Goal: Information Seeking & Learning: Learn about a topic

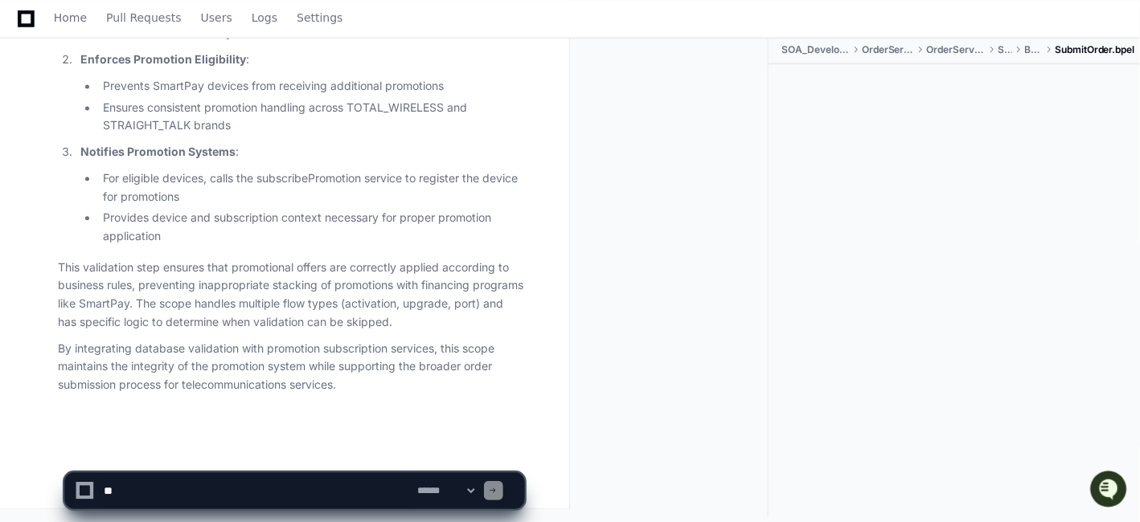
click at [148, 485] on textarea at bounding box center [257, 490] width 314 height 35
paste textarea "**********"
type textarea "**********"
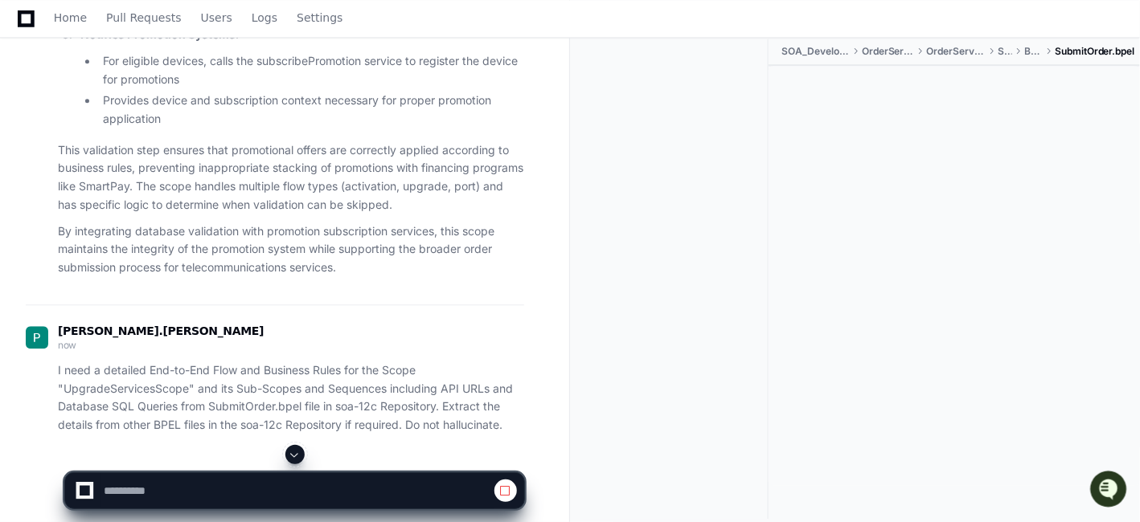
scroll to position [10118, 0]
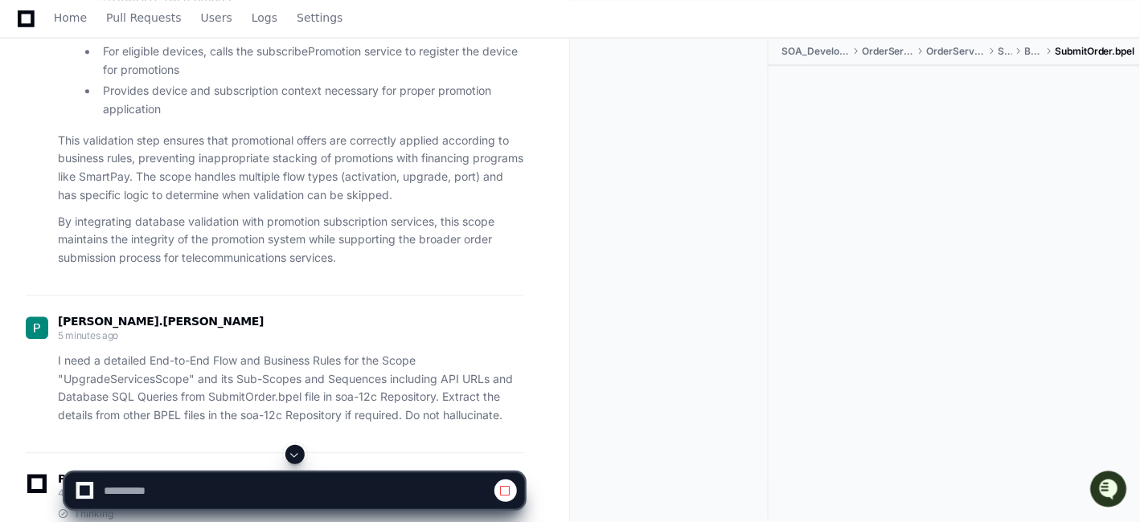
click at [290, 457] on span at bounding box center [295, 454] width 13 height 13
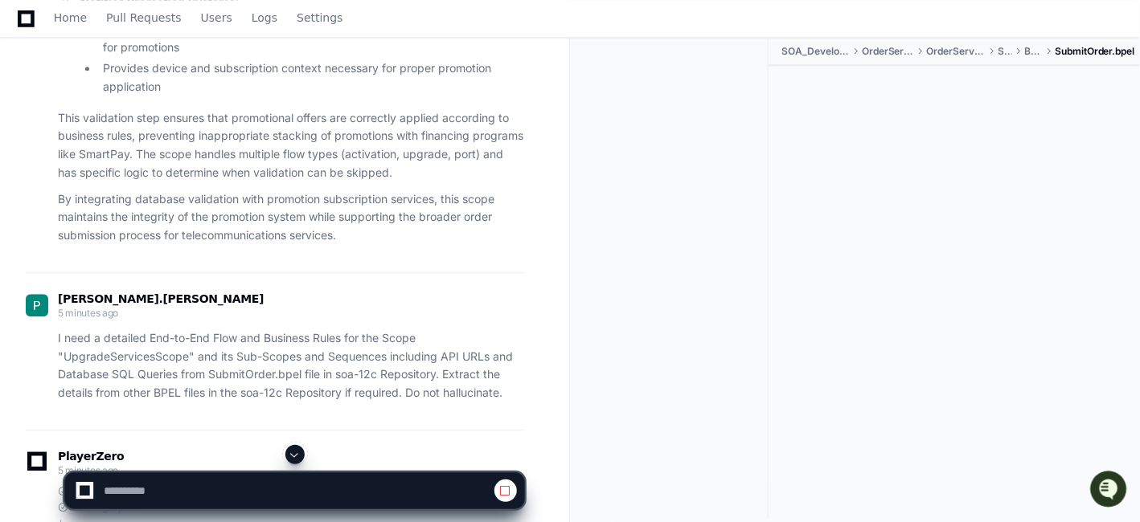
scroll to position [11393, 0]
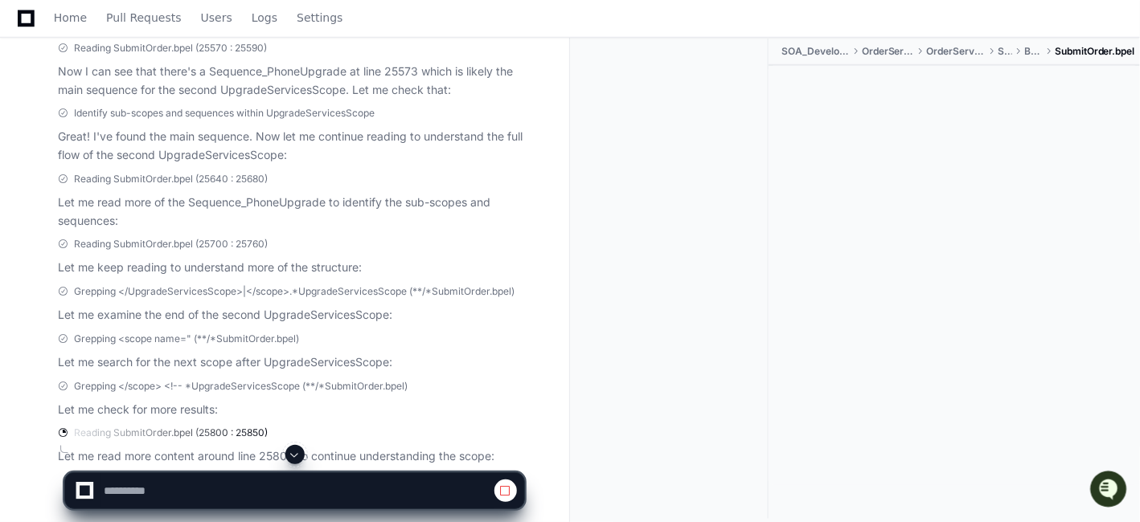
click at [297, 453] on span at bounding box center [295, 454] width 13 height 13
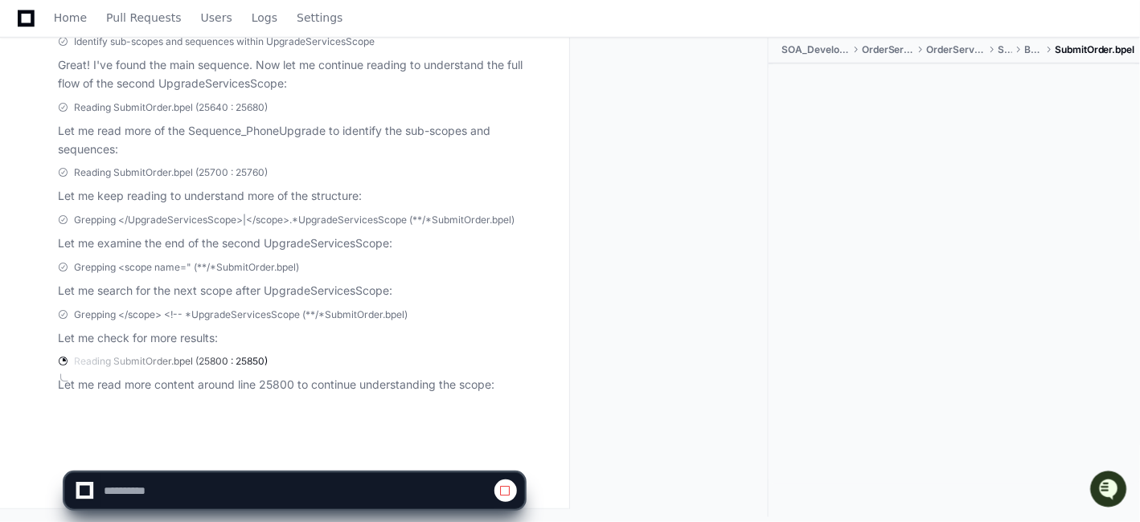
scroll to position [11581, 0]
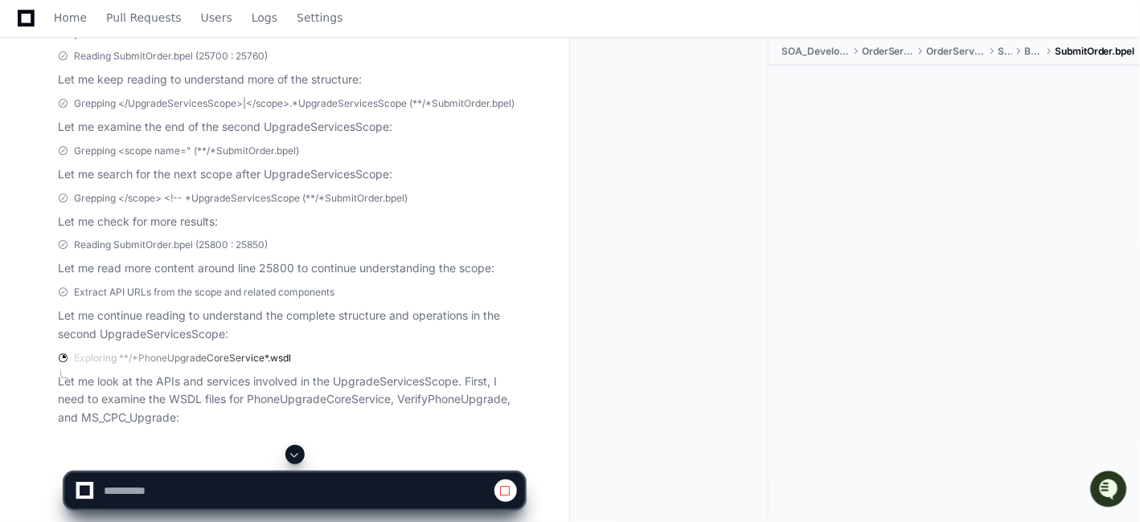
click at [298, 457] on span at bounding box center [295, 454] width 13 height 13
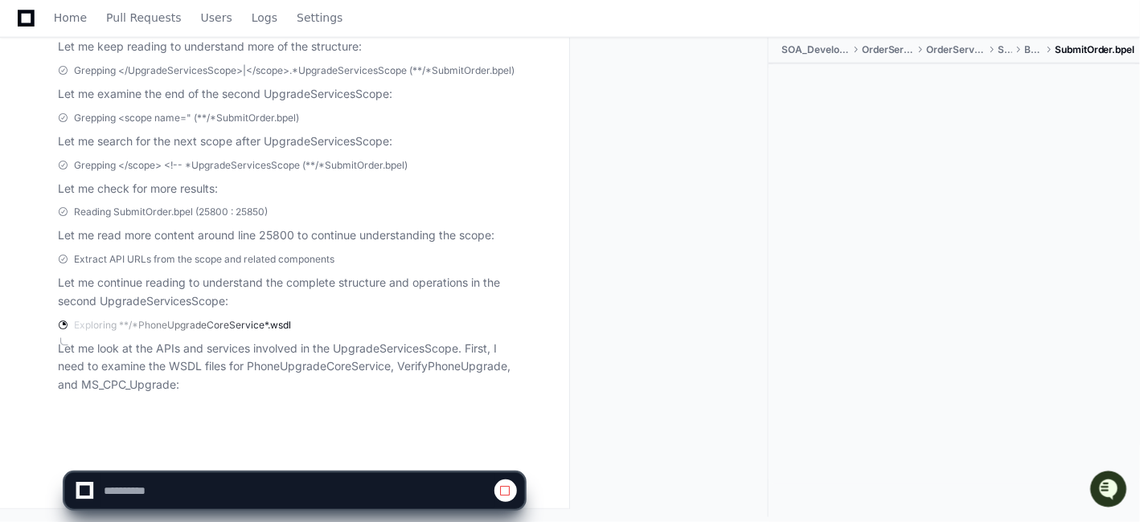
scroll to position [11731, 0]
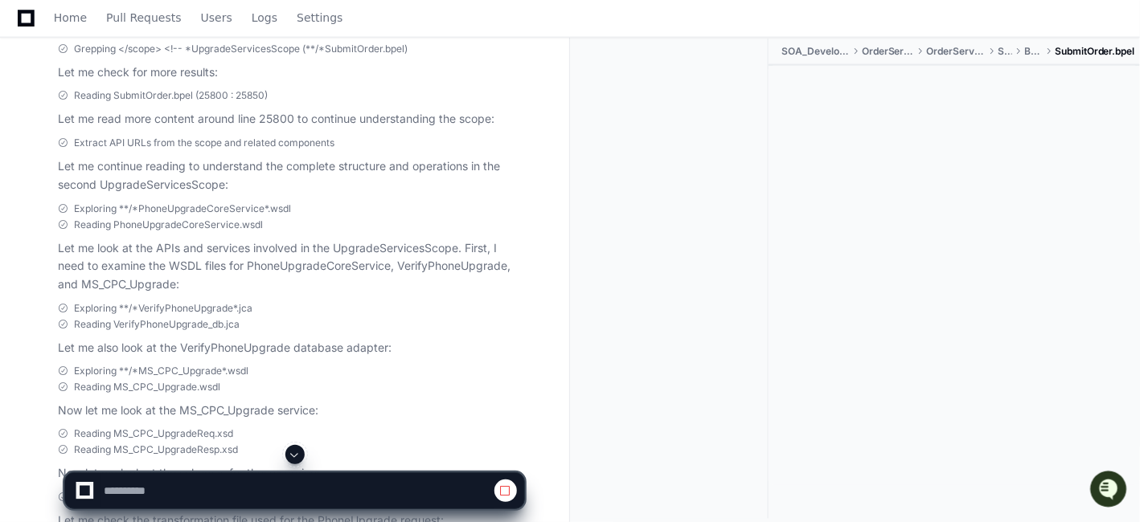
click at [296, 460] on span at bounding box center [295, 454] width 13 height 13
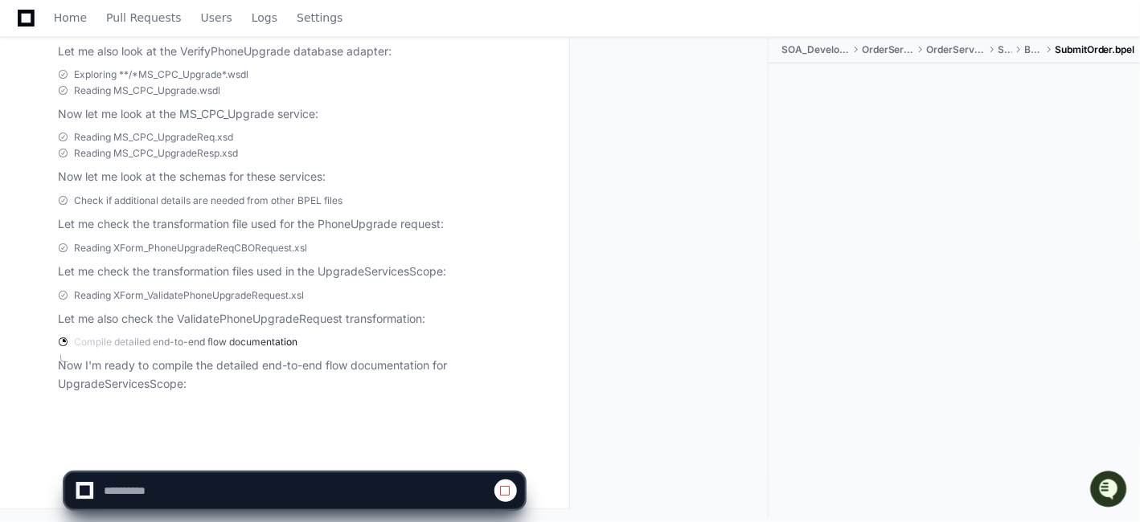
scroll to position [12144, 0]
click at [486, 268] on p "Let me check the transformation files used in the UpgradeServicesScope:" at bounding box center [291, 273] width 466 height 18
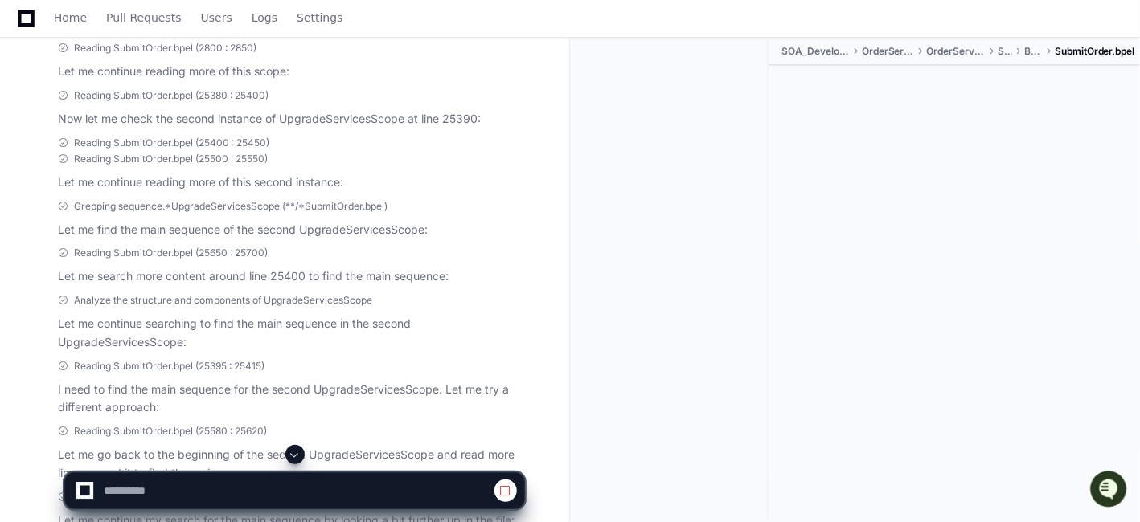
scroll to position [10858, 0]
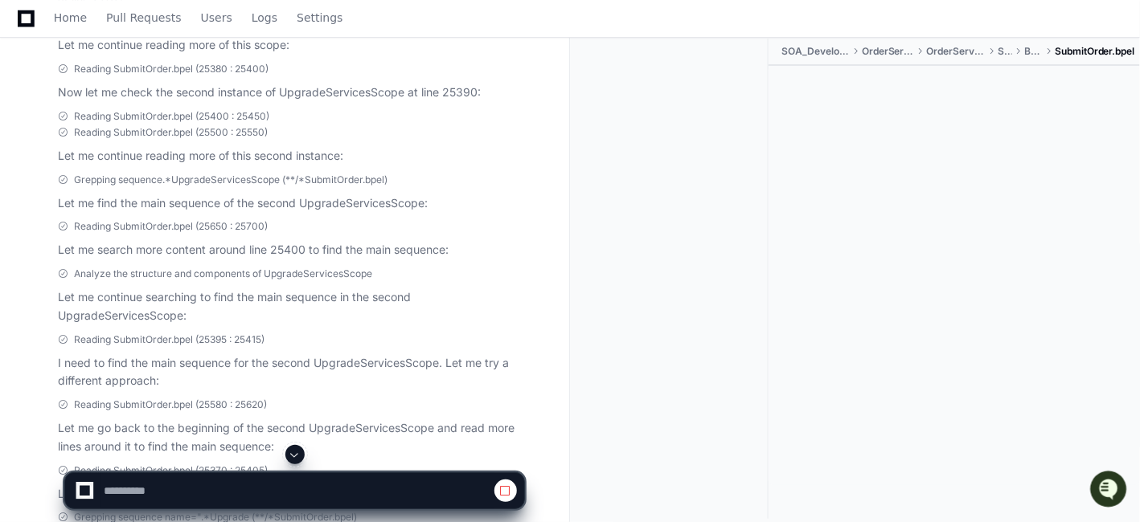
click at [164, 139] on span "Reading SubmitOrder.bpel (25500 : 25550)" at bounding box center [171, 132] width 194 height 13
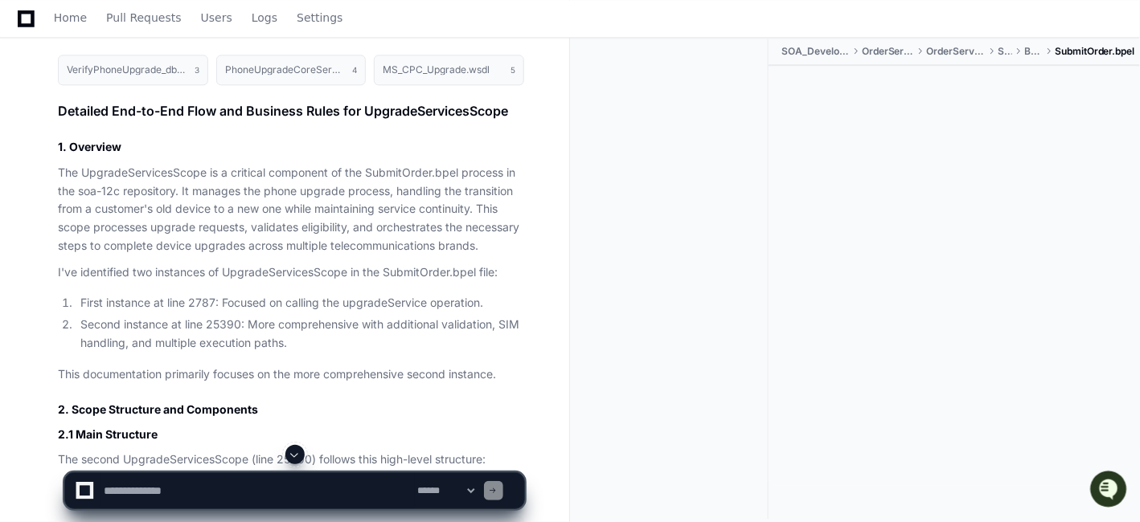
scroll to position [12573, 0]
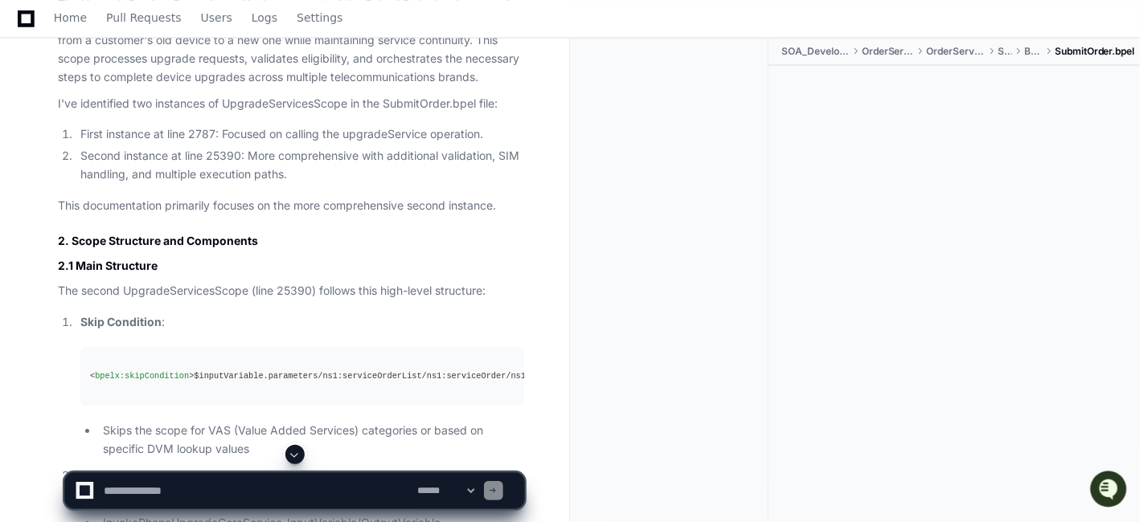
click at [370, 144] on li "First instance at line 2787: Focused on calling the upgradeService operation." at bounding box center [300, 134] width 448 height 18
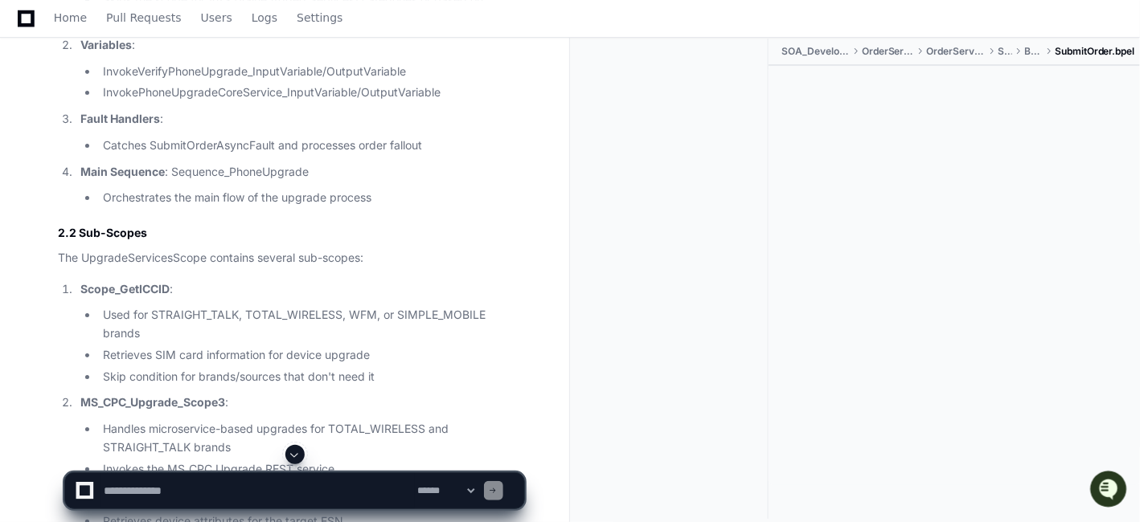
scroll to position [13036, 0]
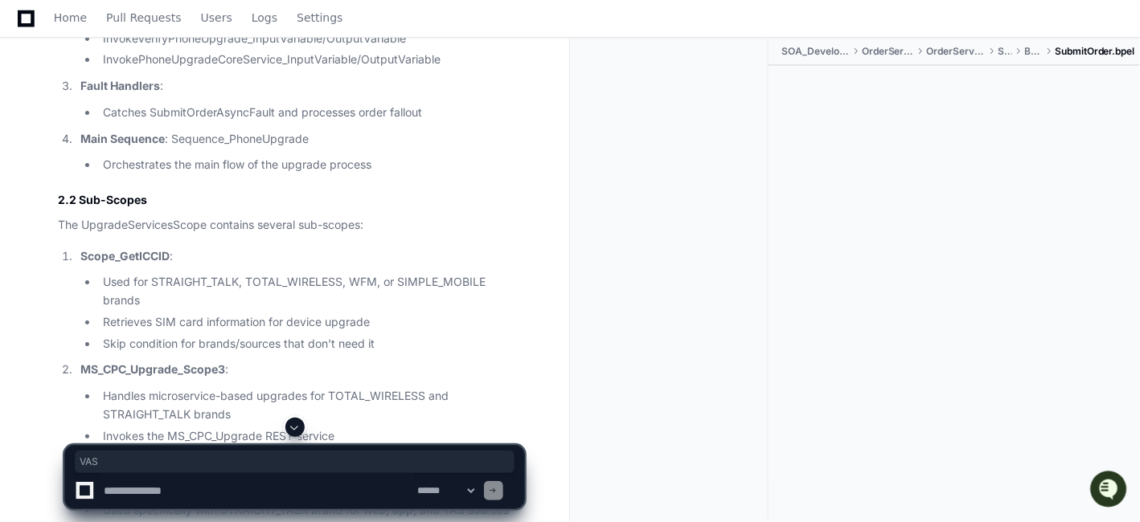
click at [275, 122] on li "Fault Handlers : Catches SubmitOrderAsyncFault and processes order fallout" at bounding box center [300, 99] width 448 height 45
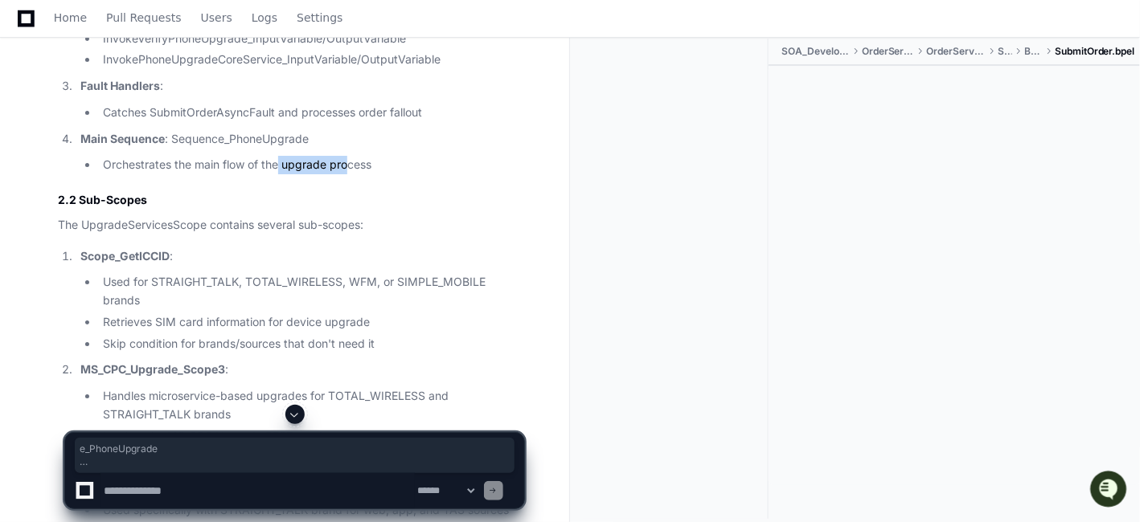
drag, startPoint x: 350, startPoint y: 283, endPoint x: 213, endPoint y: 258, distance: 139.7
click at [213, 175] on li "Main Sequence : Sequence_PhoneUpgrade Orchestrates the main flow of the upgrade…" at bounding box center [300, 152] width 448 height 45
click at [268, 174] on li "Orchestrates the main flow of the upgrade process" at bounding box center [311, 165] width 426 height 18
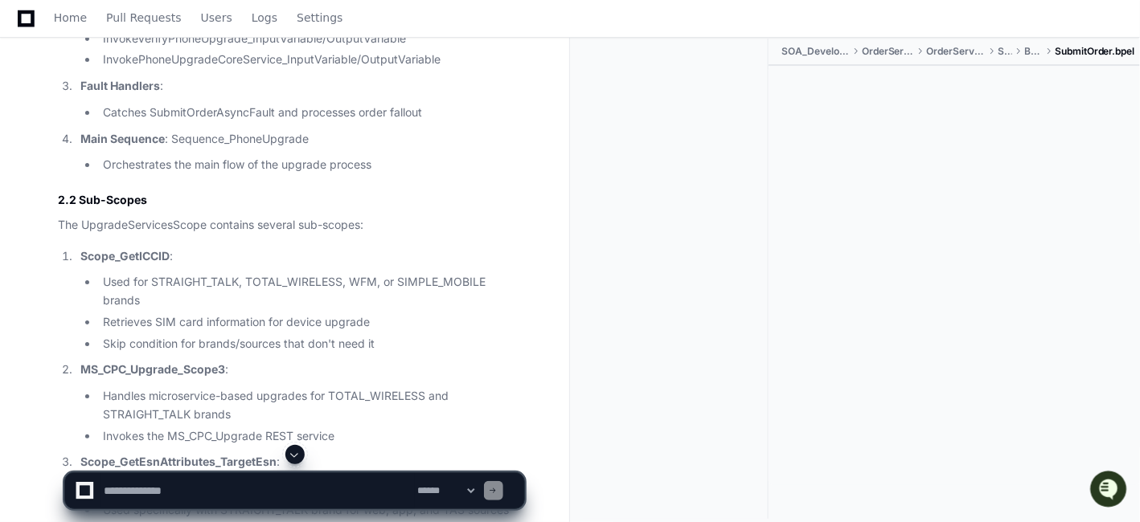
click at [370, 174] on li "Orchestrates the main flow of the upgrade process" at bounding box center [311, 165] width 426 height 18
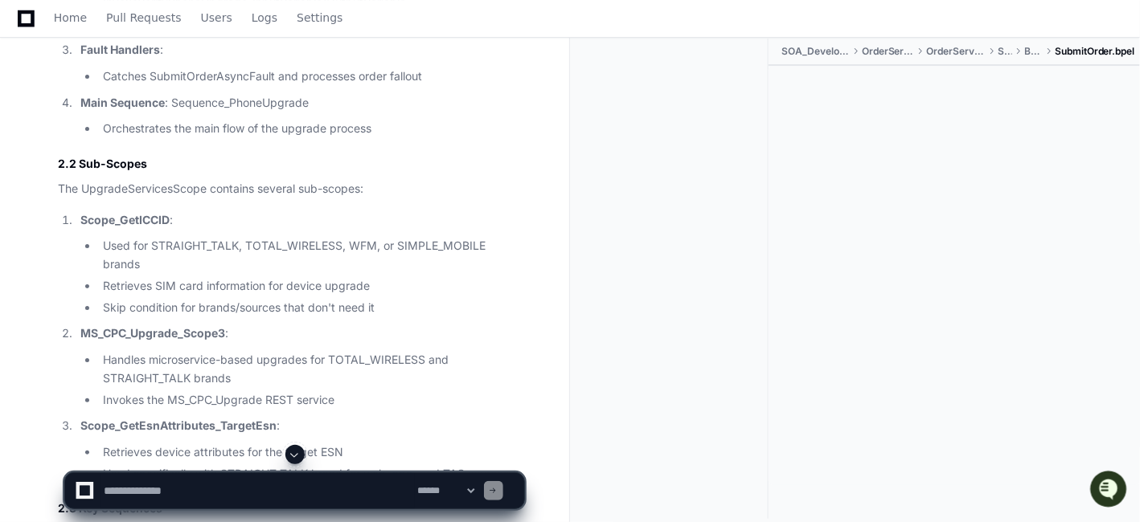
scroll to position [13216, 0]
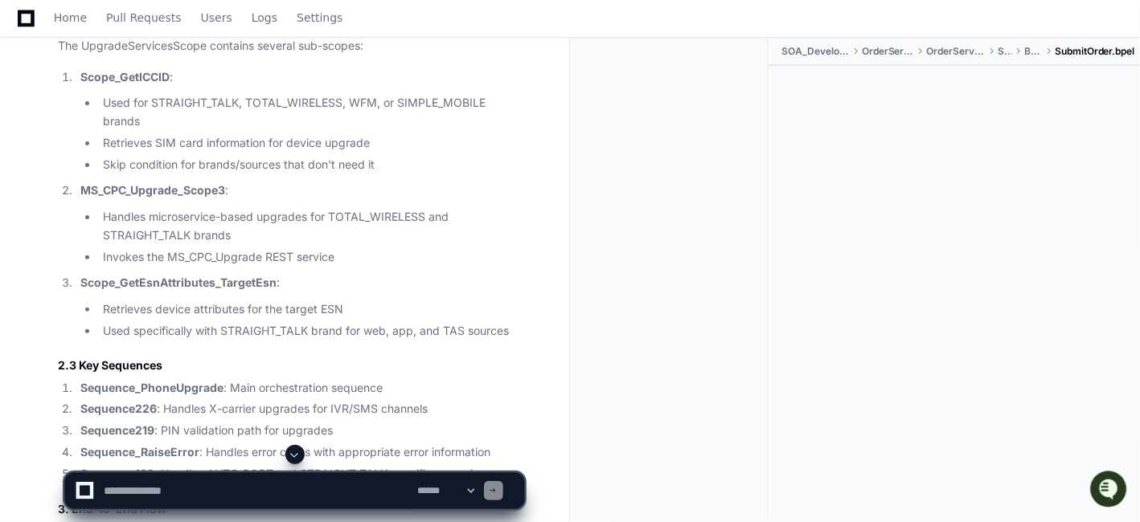
click at [231, 131] on li "Used for STRAIGHT_TALK, TOTAL_WIRELESS, WFM, or SIMPLE_MOBILE brands" at bounding box center [311, 112] width 426 height 37
click at [451, 131] on li "Used for STRAIGHT_TALK, TOTAL_WIRELESS, WFM, or SIMPLE_MOBILE brands" at bounding box center [311, 112] width 426 height 37
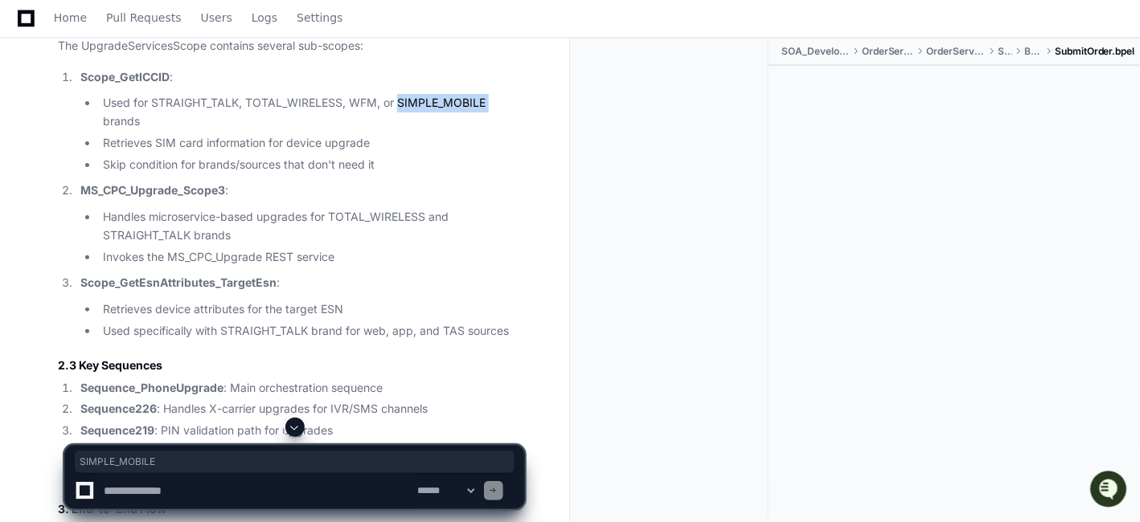
click at [451, 131] on li "Used for STRAIGHT_TALK, TOTAL_WIRELESS, WFM, or SIMPLE_MOBILE brands" at bounding box center [311, 112] width 426 height 37
click at [314, 131] on li "Used for STRAIGHT_TALK, TOTAL_WIRELESS, WFM, or SIMPLE_MOBILE brands" at bounding box center [311, 112] width 426 height 37
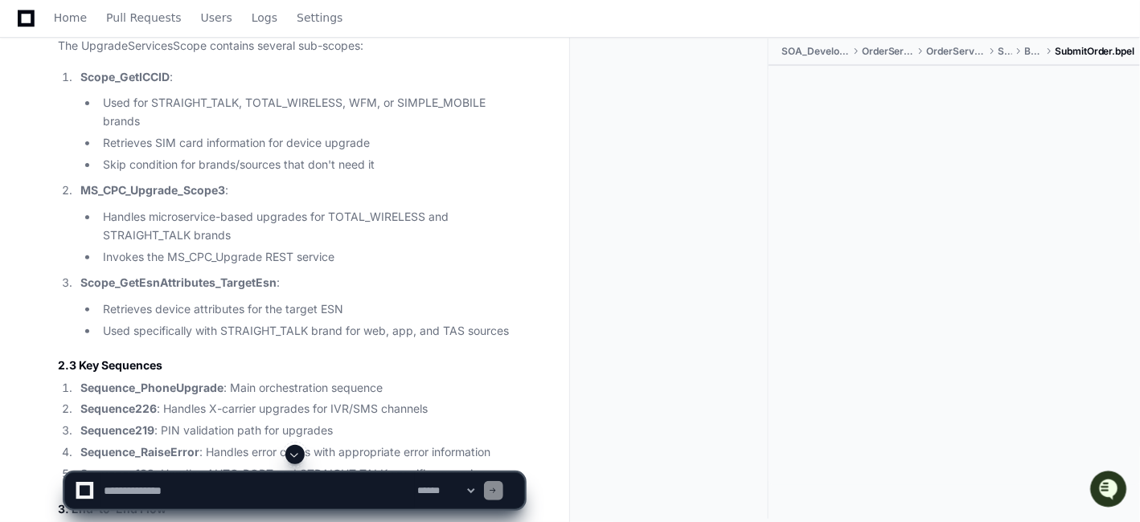
click at [354, 131] on li "Used for STRAIGHT_TALK, TOTAL_WIRELESS, WFM, or SIMPLE_MOBILE brands" at bounding box center [311, 112] width 426 height 37
click at [417, 131] on li "Used for STRAIGHT_TALK, TOTAL_WIRELESS, WFM, or SIMPLE_MOBILE brands" at bounding box center [311, 112] width 426 height 37
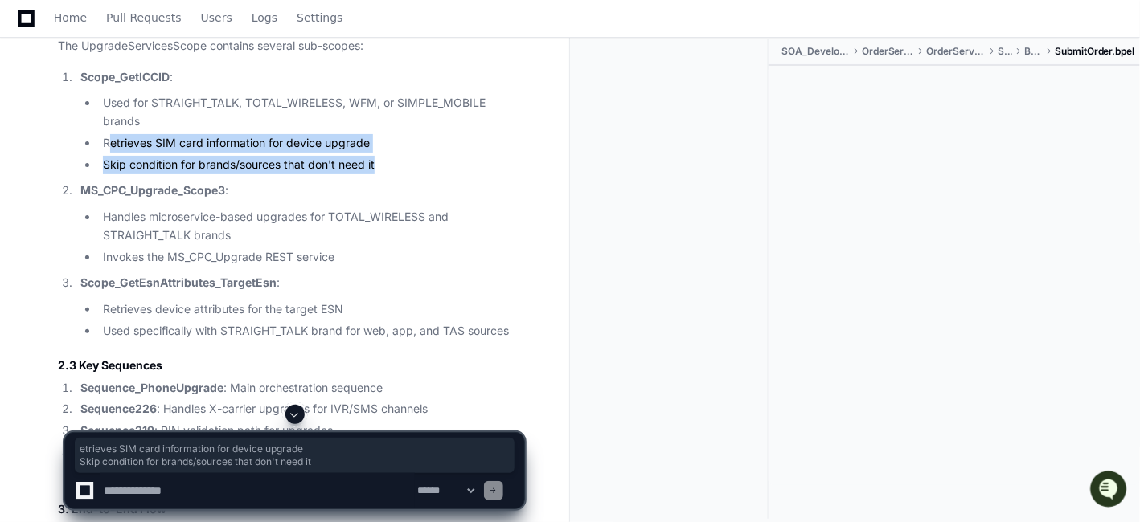
drag, startPoint x: 106, startPoint y: 263, endPoint x: 390, endPoint y: 276, distance: 284.0
click at [390, 174] on ul "Used for STRAIGHT_TALK, TOTAL_WIRELESS, WFM, or SIMPLE_MOBILE brands Retrieves …" at bounding box center [302, 134] width 444 height 80
click at [399, 153] on li "Retrieves SIM card information for device upgrade" at bounding box center [311, 143] width 426 height 18
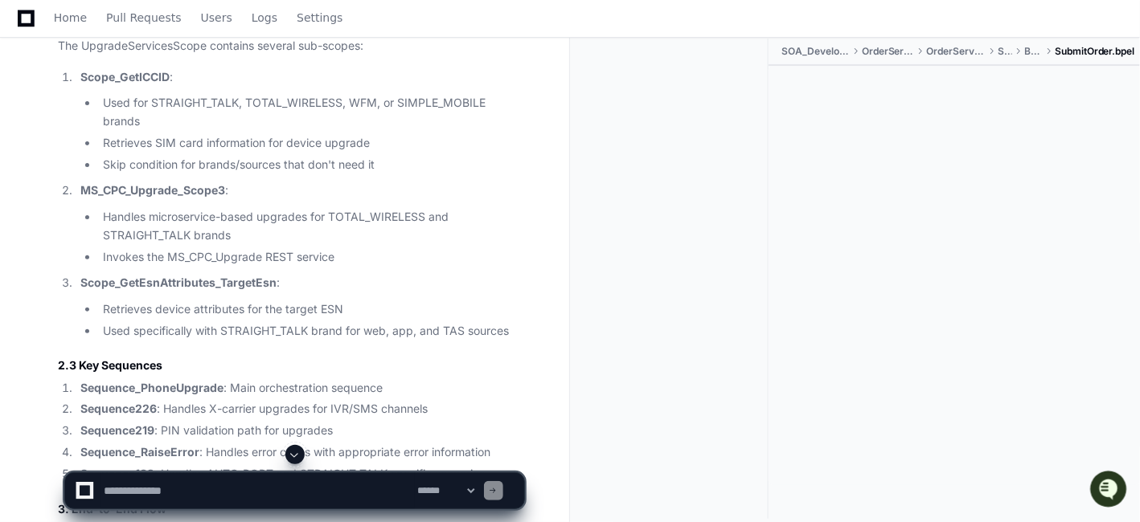
click at [208, 131] on li "Used for STRAIGHT_TALK, TOTAL_WIRELESS, WFM, or SIMPLE_MOBILE brands" at bounding box center [311, 112] width 426 height 37
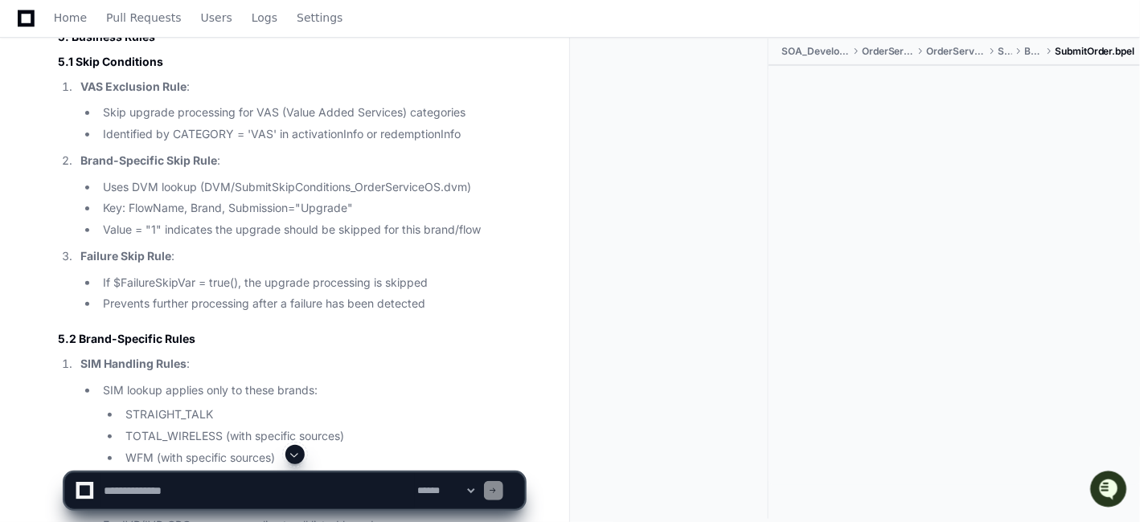
scroll to position [15466, 0]
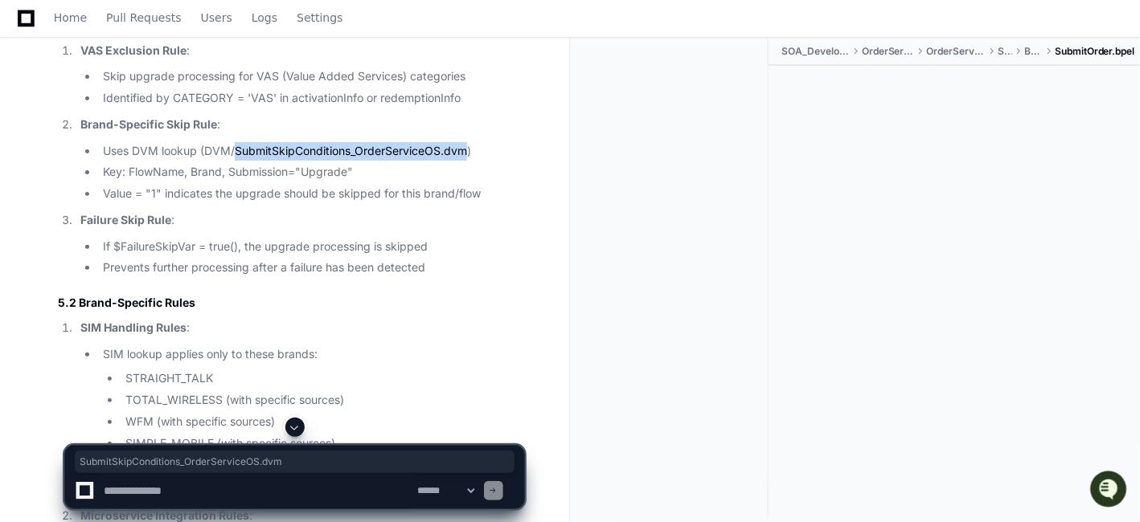
drag, startPoint x: 235, startPoint y: 283, endPoint x: 468, endPoint y: 283, distance: 232.2
click at [468, 161] on li "Uses DVM lookup (DVM/SubmitSkipConditions_OrderServiceOS.dvm)" at bounding box center [311, 151] width 426 height 18
copy li "SubmitSkipConditions_OrderServiceOS.dvm"
